Goal: Check status: Check status

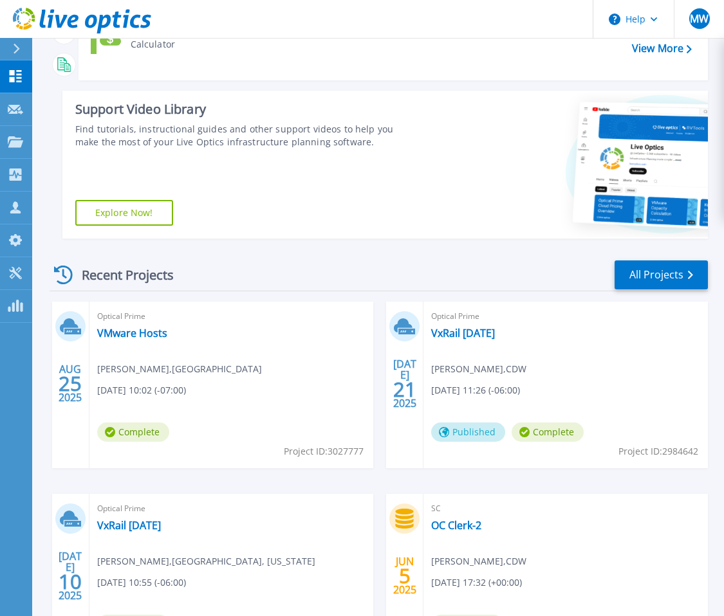
scroll to position [179, 0]
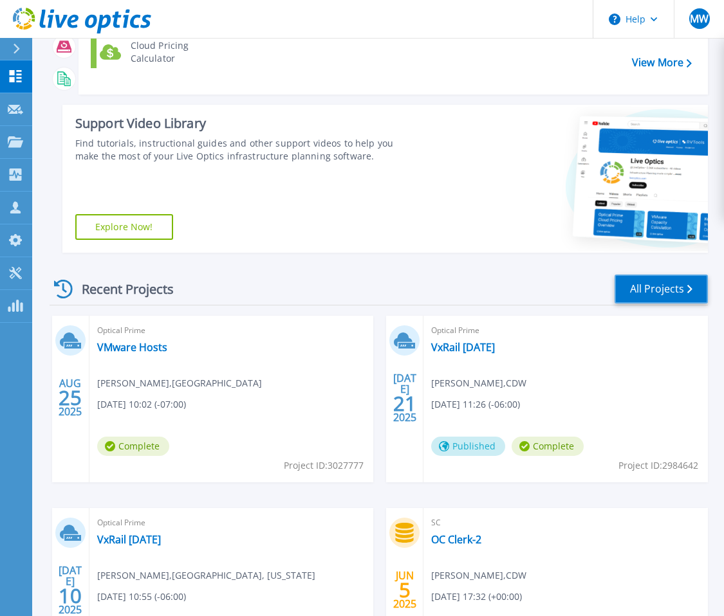
click at [680, 294] on link "All Projects" at bounding box center [660, 289] width 93 height 29
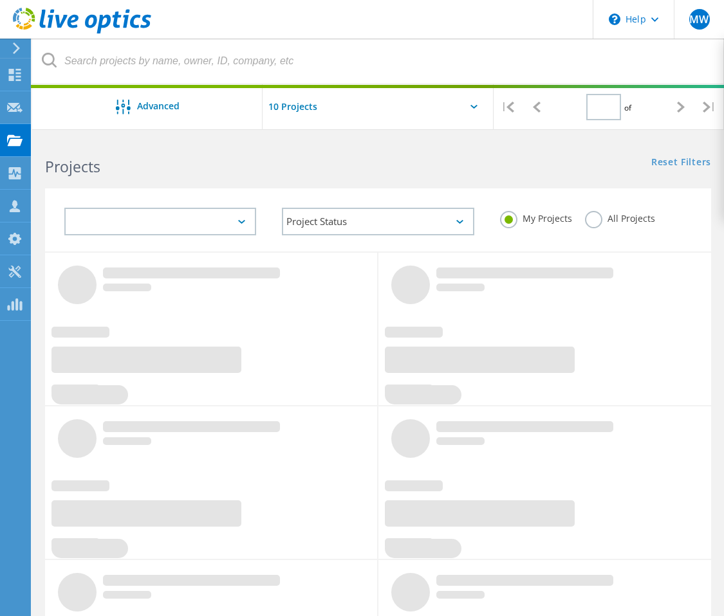
type input "1"
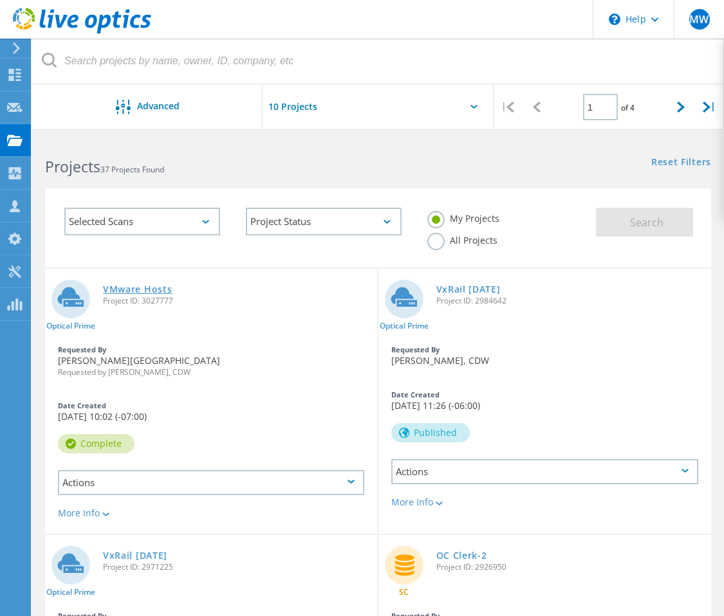
click at [146, 288] on link "VMware Hosts" at bounding box center [137, 289] width 69 height 9
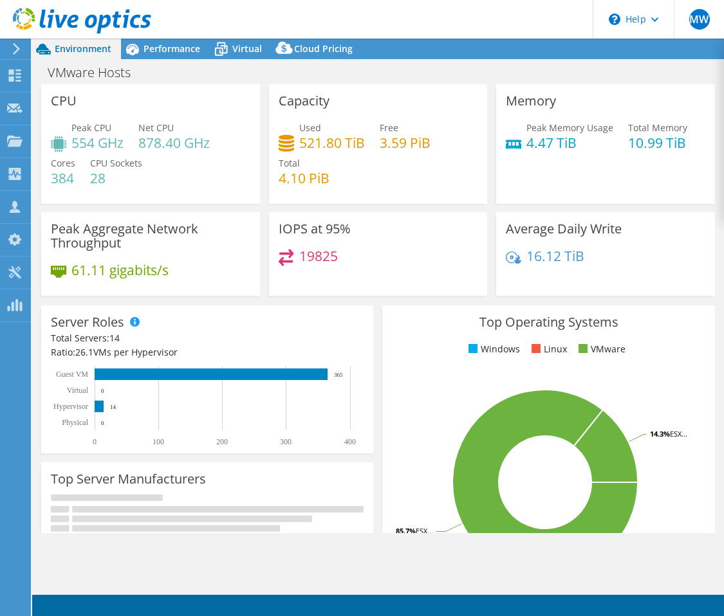
select select "USWest"
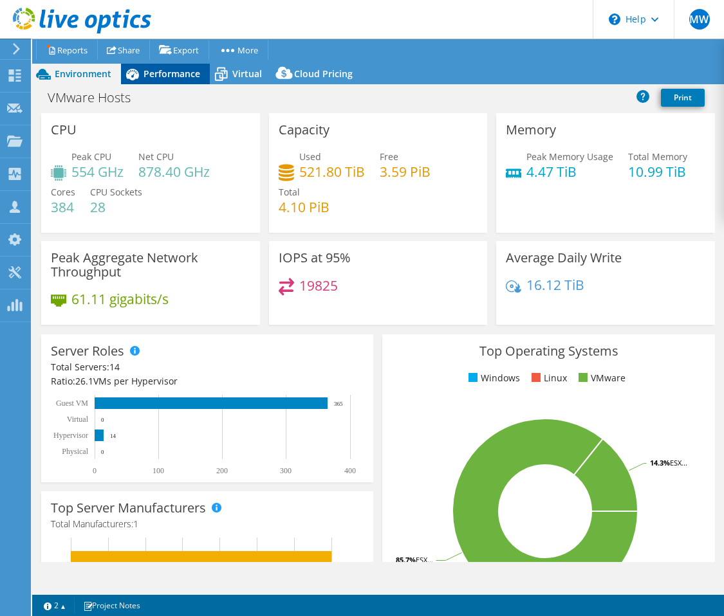
click at [177, 67] on div "Performance" at bounding box center [165, 74] width 89 height 21
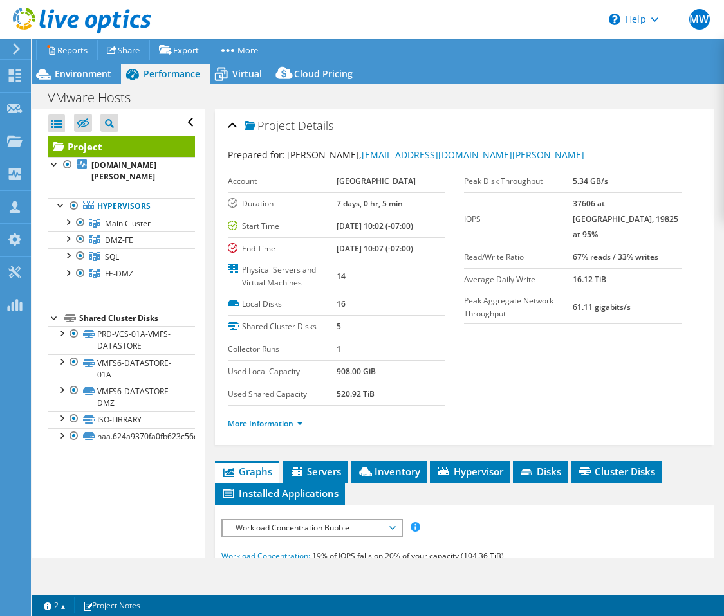
click at [456, 148] on div "Prepared for: Max Wade, MWade@co.marion.or.us" at bounding box center [464, 155] width 473 height 15
click at [65, 52] on link "Reports" at bounding box center [67, 50] width 62 height 20
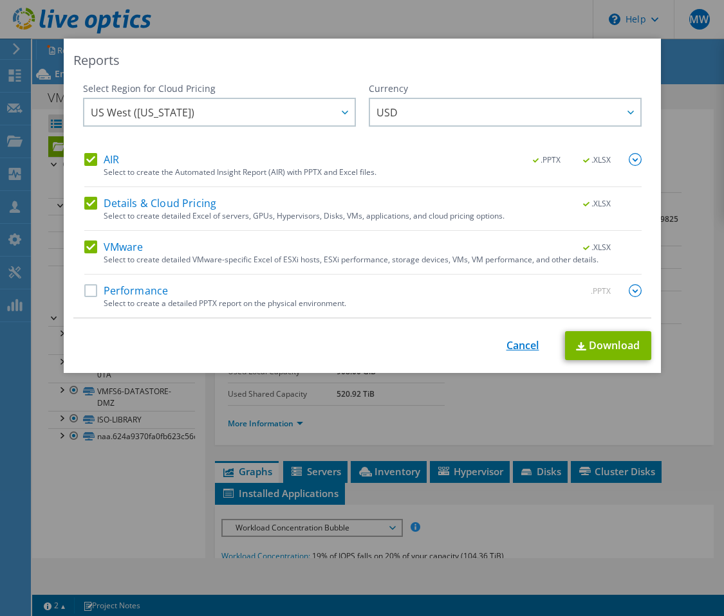
click at [518, 345] on link "Cancel" at bounding box center [522, 346] width 33 height 12
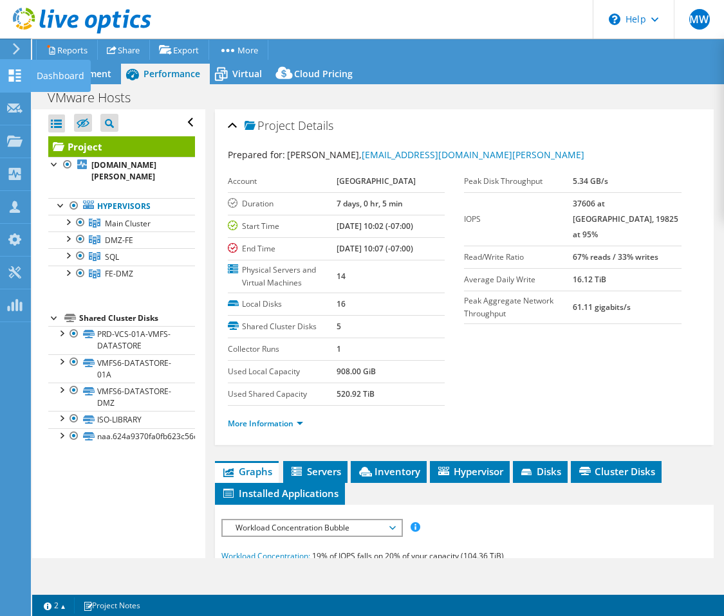
click at [12, 70] on use at bounding box center [15, 75] width 12 height 12
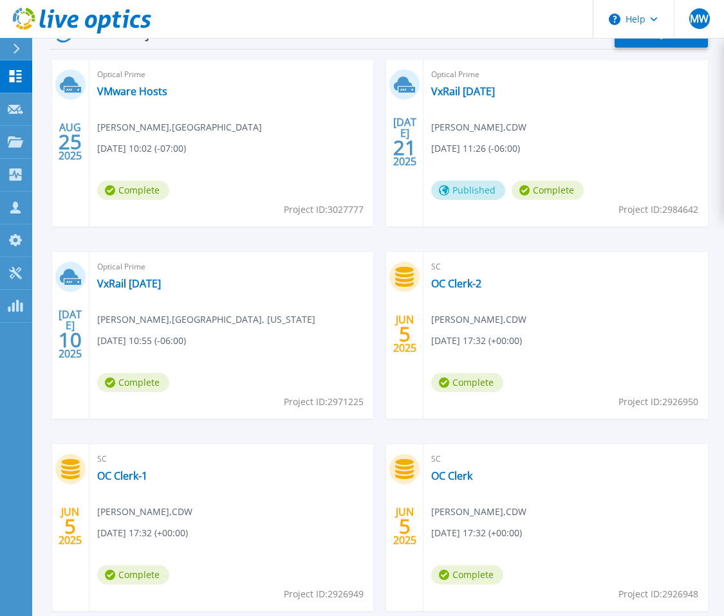
scroll to position [437, 0]
